Goal: Navigation & Orientation: Go to known website

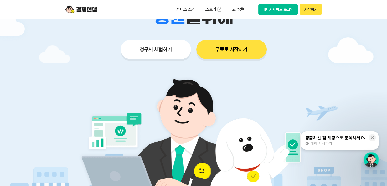
click at [277, 8] on button "매니저사이트 로그인" at bounding box center [278, 9] width 40 height 11
click at [266, 12] on button "매니저사이트 로그인" at bounding box center [278, 9] width 40 height 11
click at [261, 10] on button "매니저사이트 로그인" at bounding box center [278, 9] width 40 height 11
click at [313, 136] on div "궁금하신 점 채팅으로 문의하세요." at bounding box center [335, 137] width 60 height 5
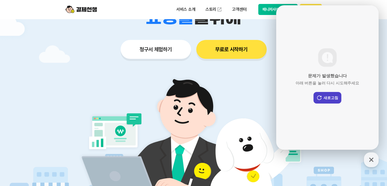
click at [330, 95] on button "새로고침" at bounding box center [328, 98] width 28 height 12
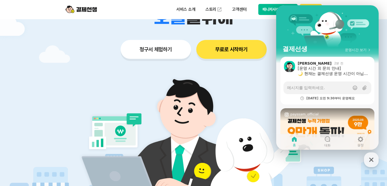
click at [260, 84] on img at bounding box center [194, 144] width 246 height 148
click at [269, 42] on div "청구서 체험하기 무료로 시작하기" at bounding box center [193, 49] width 269 height 19
click at [371, 159] on icon "button" at bounding box center [371, 160] width 4 height 4
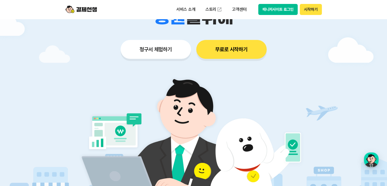
click at [272, 10] on button "매니저사이트 로그인" at bounding box center [278, 9] width 40 height 11
click at [287, 7] on button "매니저사이트 로그인" at bounding box center [278, 9] width 40 height 11
